Goal: Find specific fact: Find specific fact

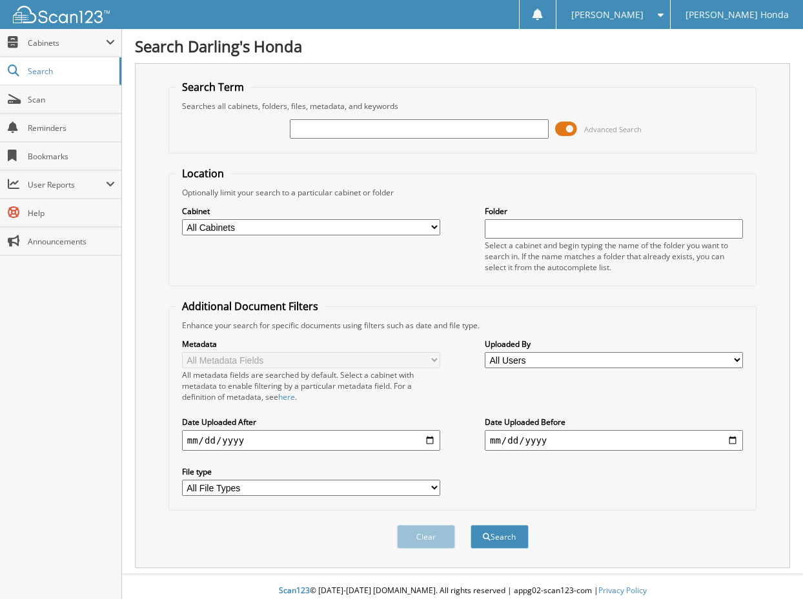
click at [572, 130] on span at bounding box center [566, 128] width 22 height 19
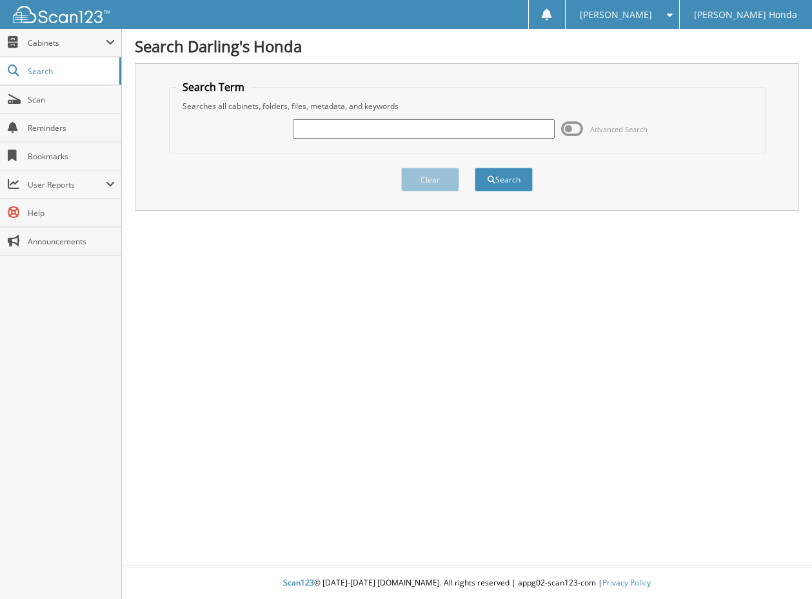
drag, startPoint x: 332, startPoint y: 132, endPoint x: 373, endPoint y: 103, distance: 50.0
click at [332, 132] on input "text" at bounding box center [424, 128] width 262 height 19
type input "395054"
click at [504, 186] on button "Search" at bounding box center [504, 180] width 58 height 24
